Goal: Task Accomplishment & Management: Manage account settings

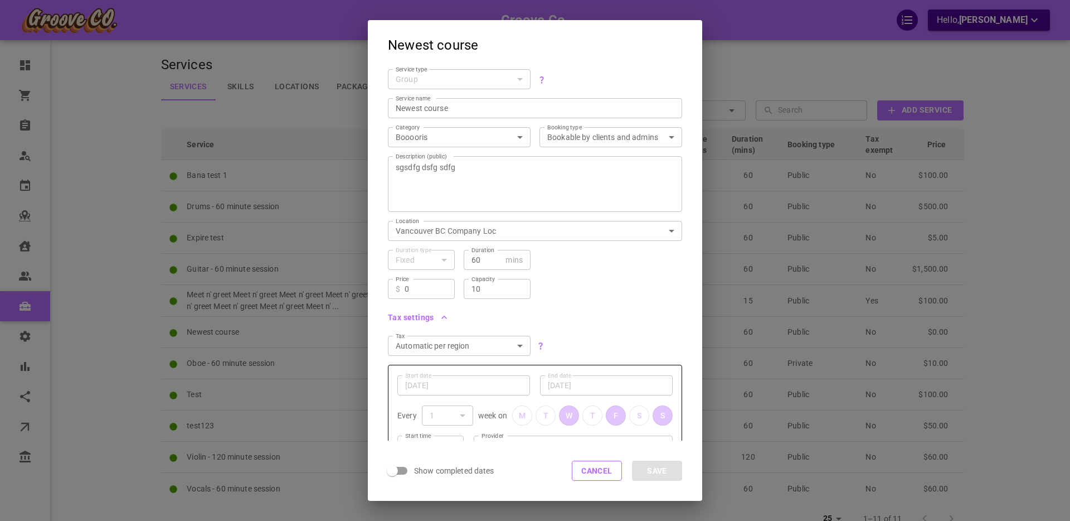
scroll to position [120, 0]
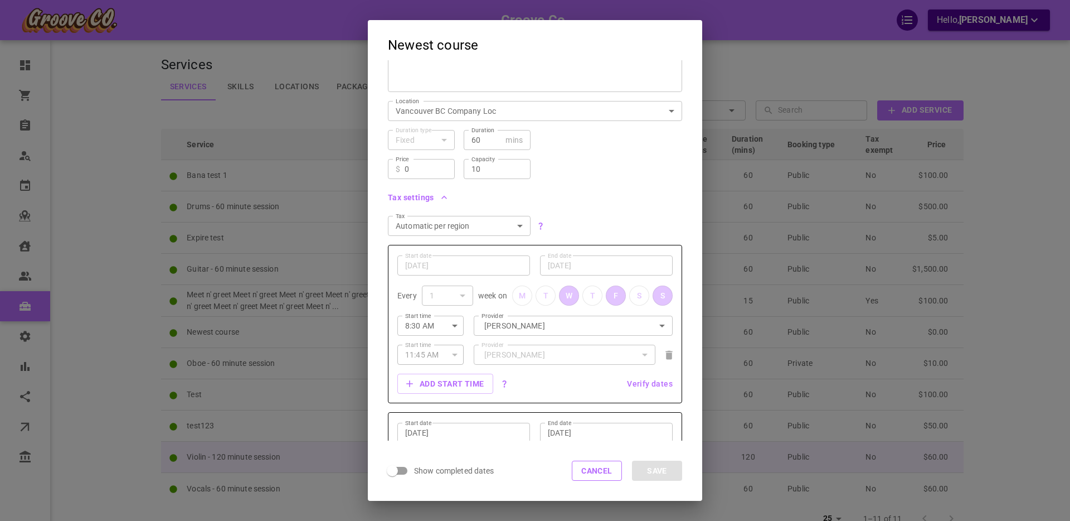
click at [585, 479] on button "Cancel" at bounding box center [597, 470] width 50 height 20
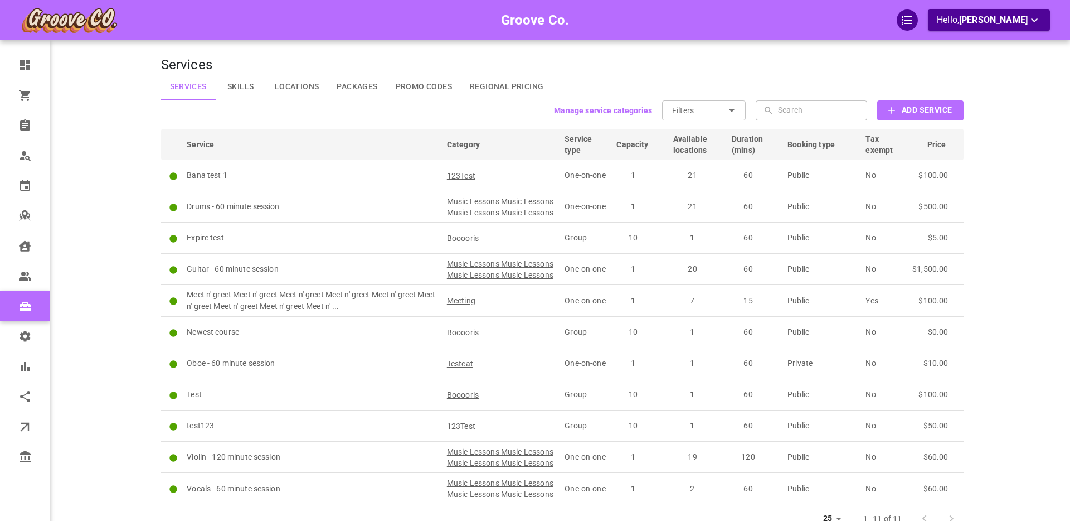
drag, startPoint x: 134, startPoint y: 263, endPoint x: 125, endPoint y: 261, distance: 9.0
click at [134, 263] on div "Groove Co. Hello, [PERSON_NAME]" at bounding box center [117, 284] width 87 height 534
click at [125, 256] on div "Groove Co. Hello, [PERSON_NAME]" at bounding box center [117, 284] width 87 height 534
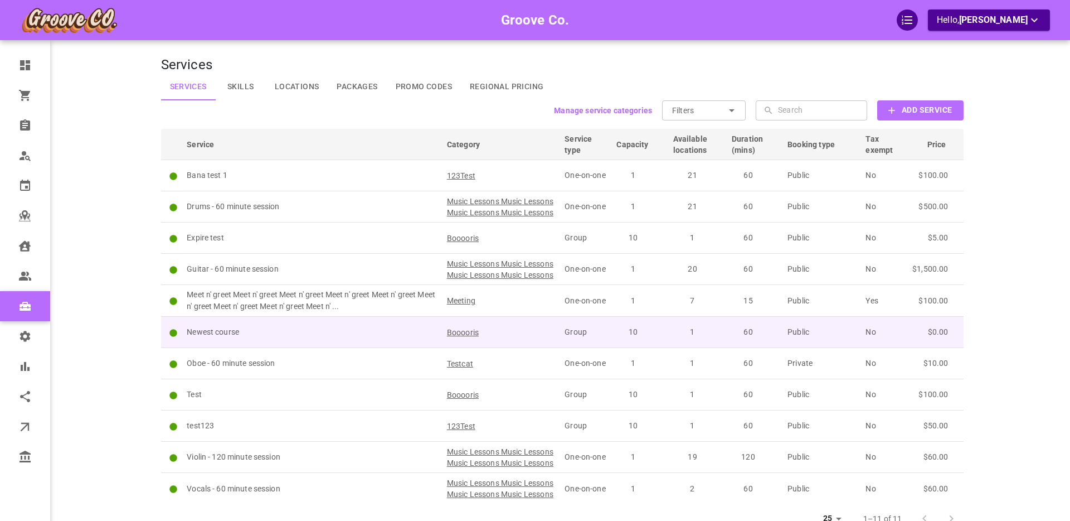
click at [325, 338] on p "Newest course" at bounding box center [312, 332] width 250 height 12
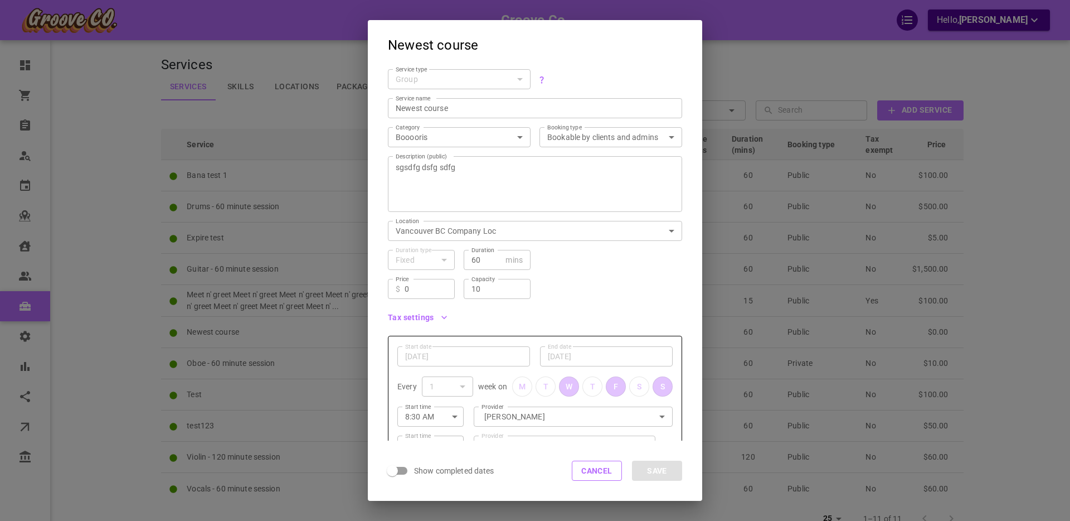
click at [521, 79] on div "Group" at bounding box center [459, 79] width 127 height 11
click at [591, 473] on button "Cancel" at bounding box center [597, 470] width 50 height 20
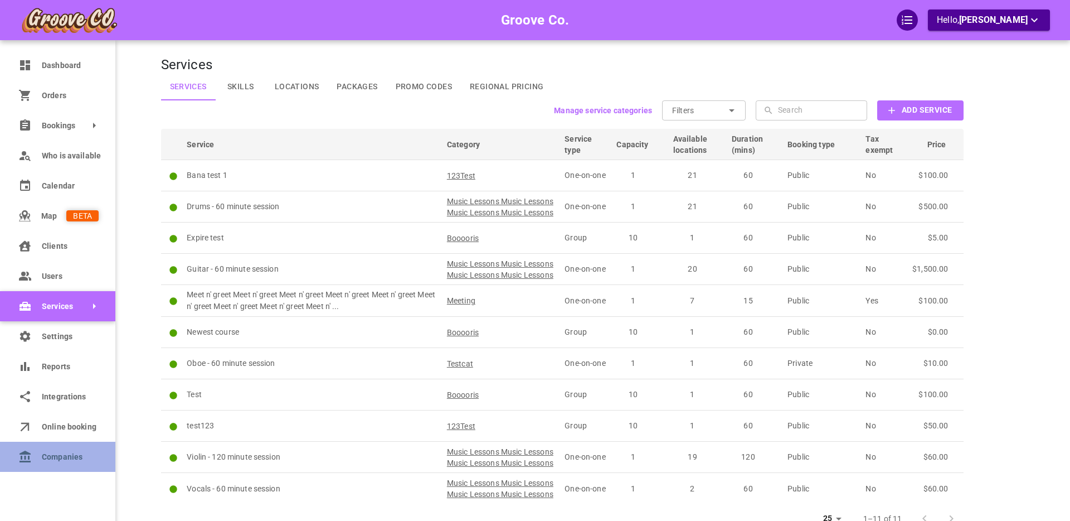
click at [31, 457] on icon at bounding box center [24, 456] width 13 height 13
select select "25"
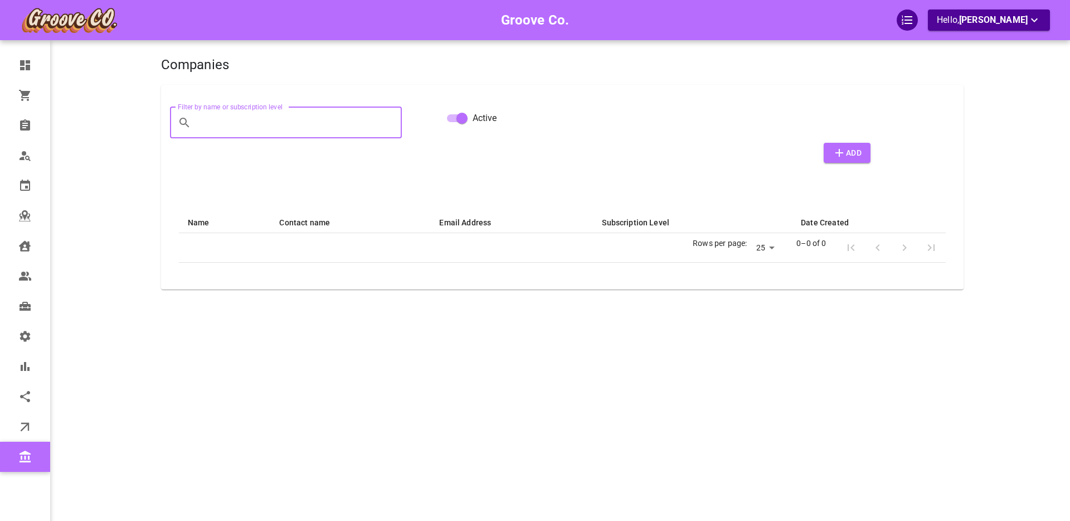
click at [257, 122] on input "Filter by name or subscription level" at bounding box center [299, 122] width 206 height 31
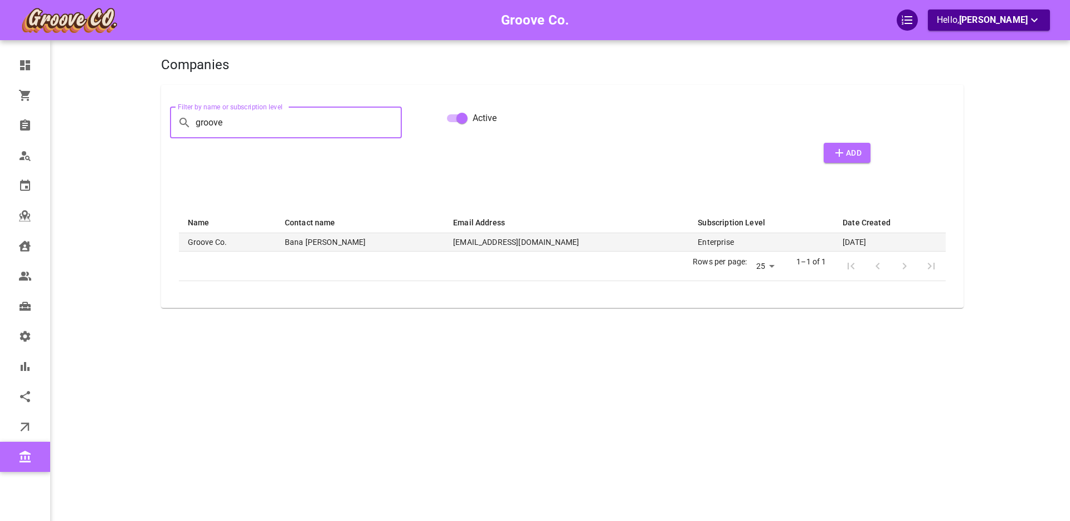
type input "groove"
click at [242, 242] on th "Groove Co." at bounding box center [227, 242] width 97 height 18
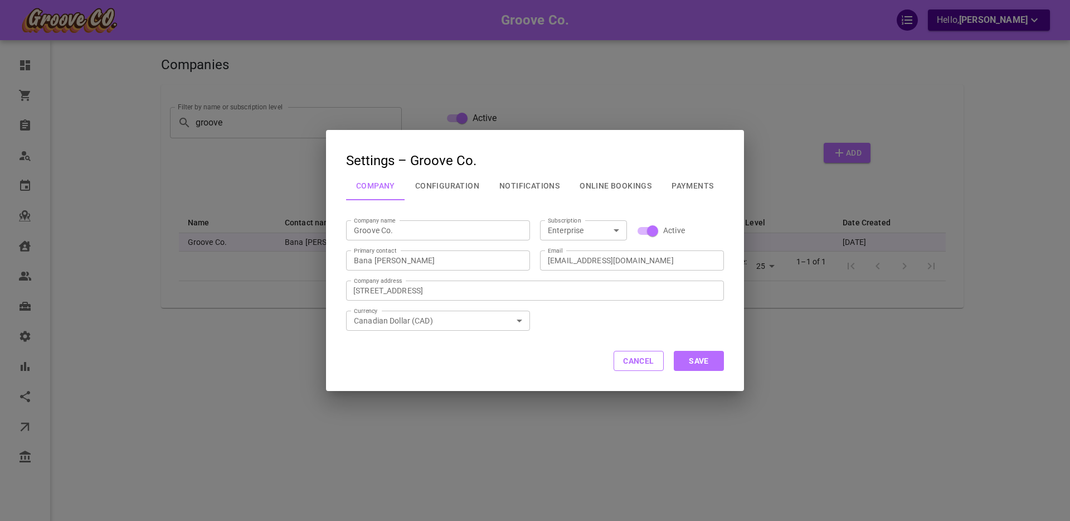
click at [616, 230] on icon "Open" at bounding box center [617, 230] width 6 height 3
click at [572, 286] on li "Starter" at bounding box center [583, 290] width 87 height 18
type input "Starter"
click at [705, 359] on button "Save" at bounding box center [699, 361] width 50 height 20
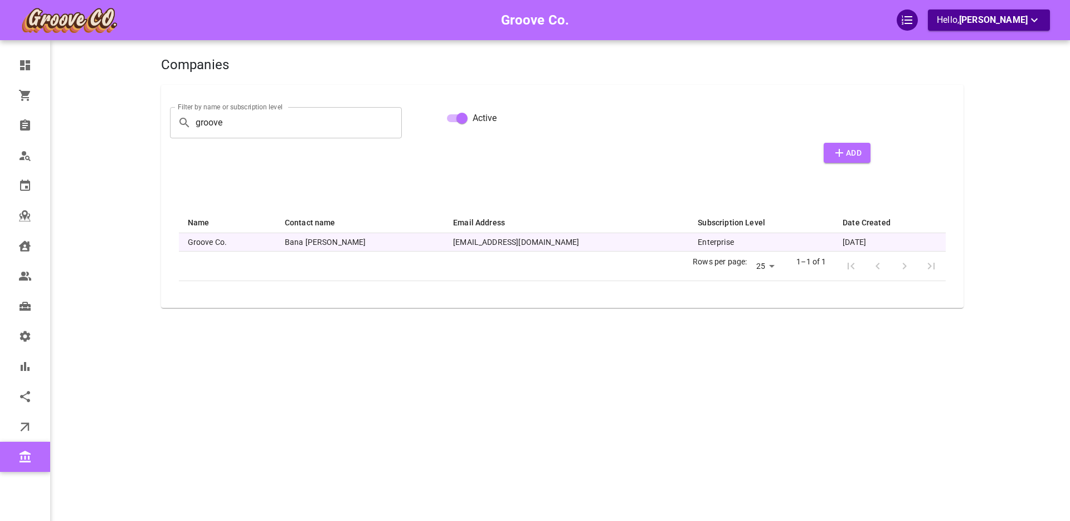
click at [129, 342] on div "Groove Co. Hello, Boris Sandford" at bounding box center [117, 277] width 87 height 521
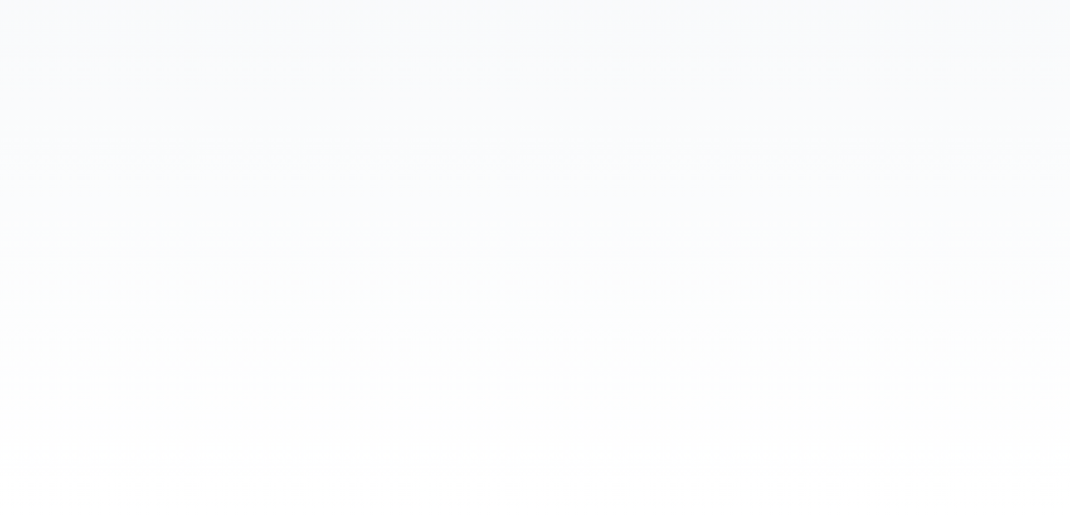
select select "25"
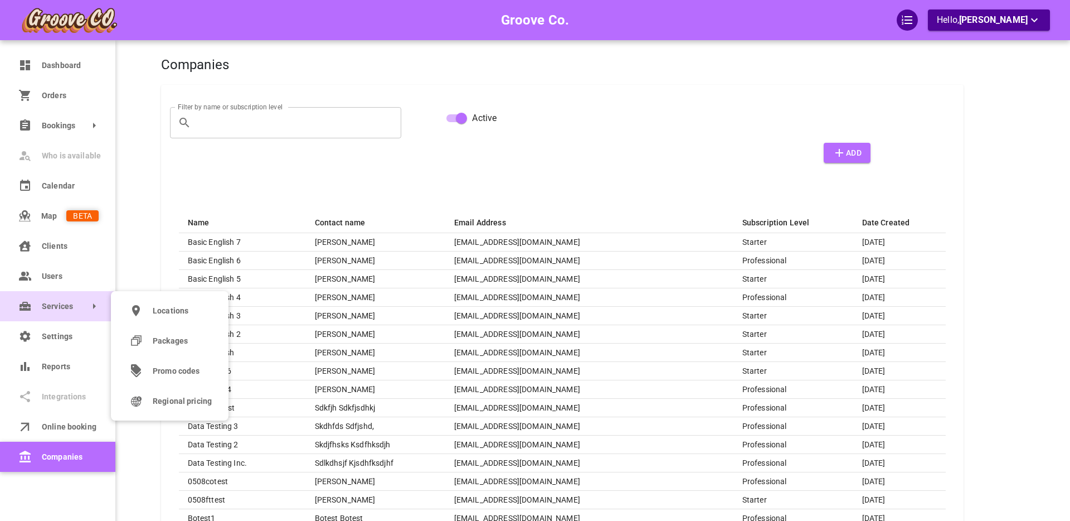
click at [36, 308] on link "Services" at bounding box center [57, 306] width 115 height 30
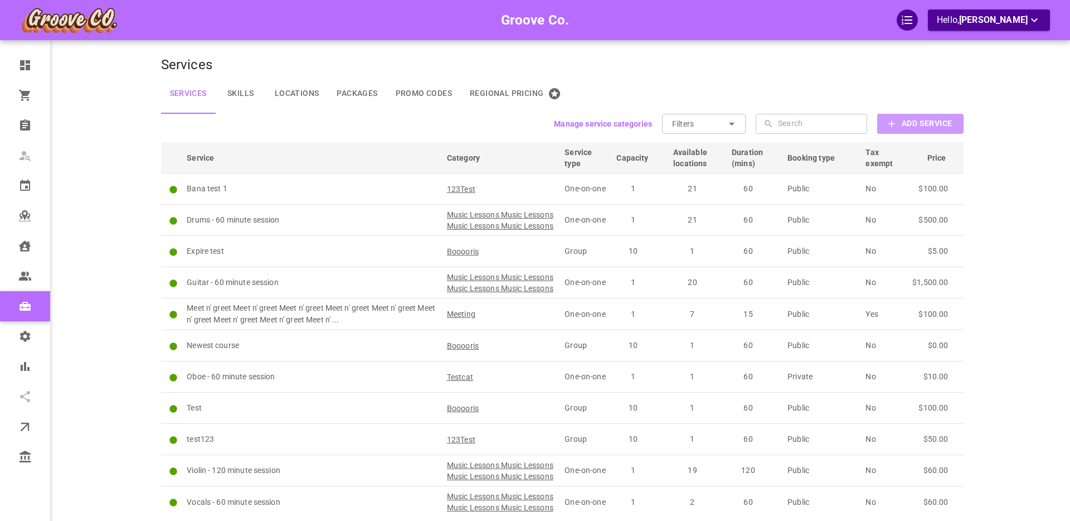
click at [912, 126] on b "Add Service" at bounding box center [927, 123] width 50 height 14
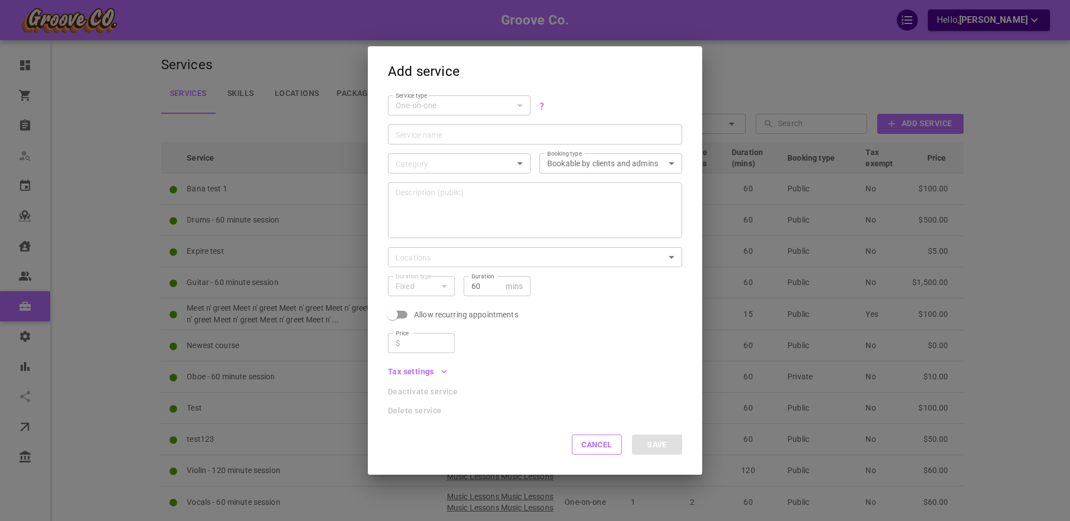
click at [420, 106] on div "One-on-one" at bounding box center [459, 105] width 127 height 11
click at [431, 108] on div "One-on-one" at bounding box center [459, 105] width 127 height 11
click at [449, 373] on div "Tax settings" at bounding box center [530, 367] width 303 height 28
click at [445, 372] on icon "button" at bounding box center [444, 371] width 11 height 11
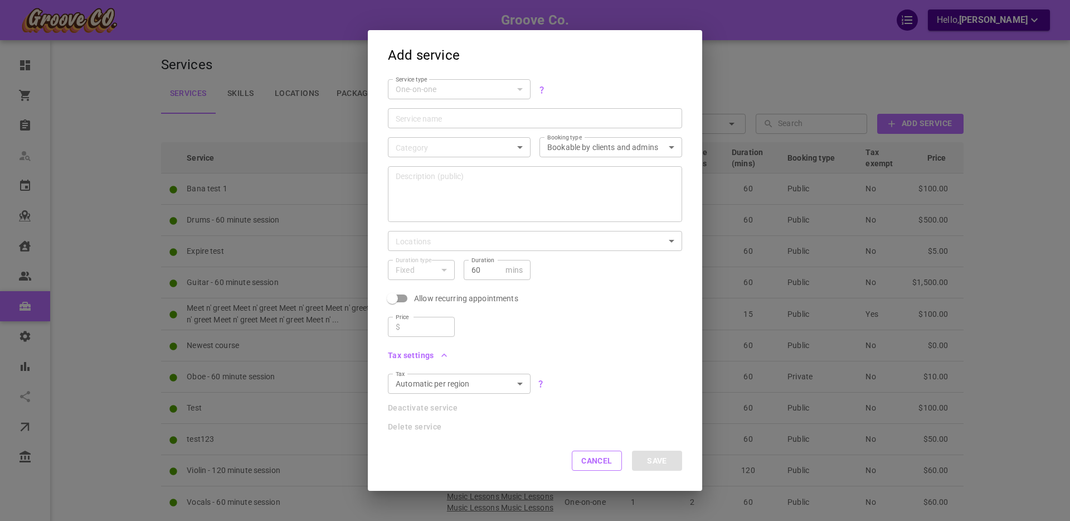
click at [443, 352] on icon "button" at bounding box center [444, 354] width 11 height 11
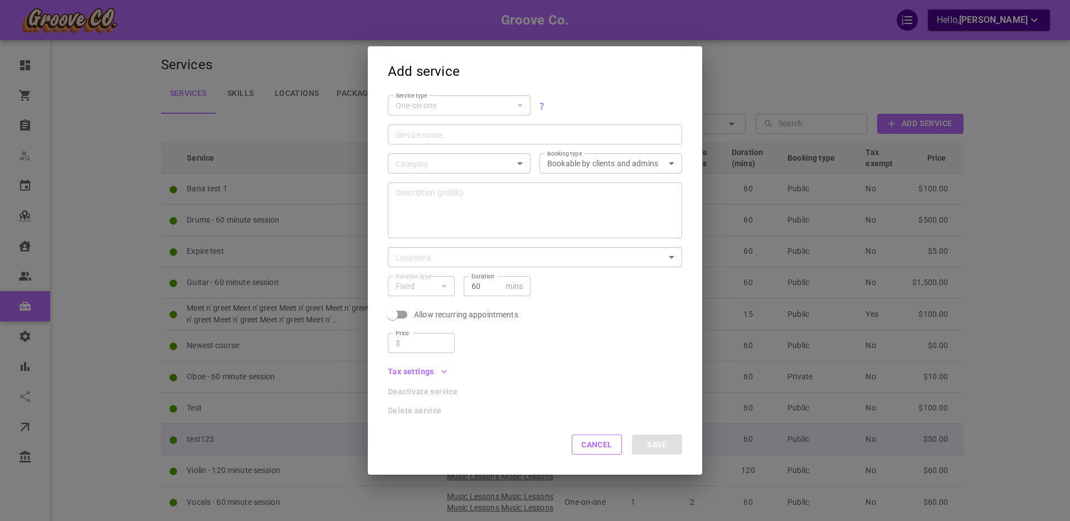
click at [600, 447] on button "Cancel" at bounding box center [597, 444] width 50 height 20
